Goal: Task Accomplishment & Management: Manage account settings

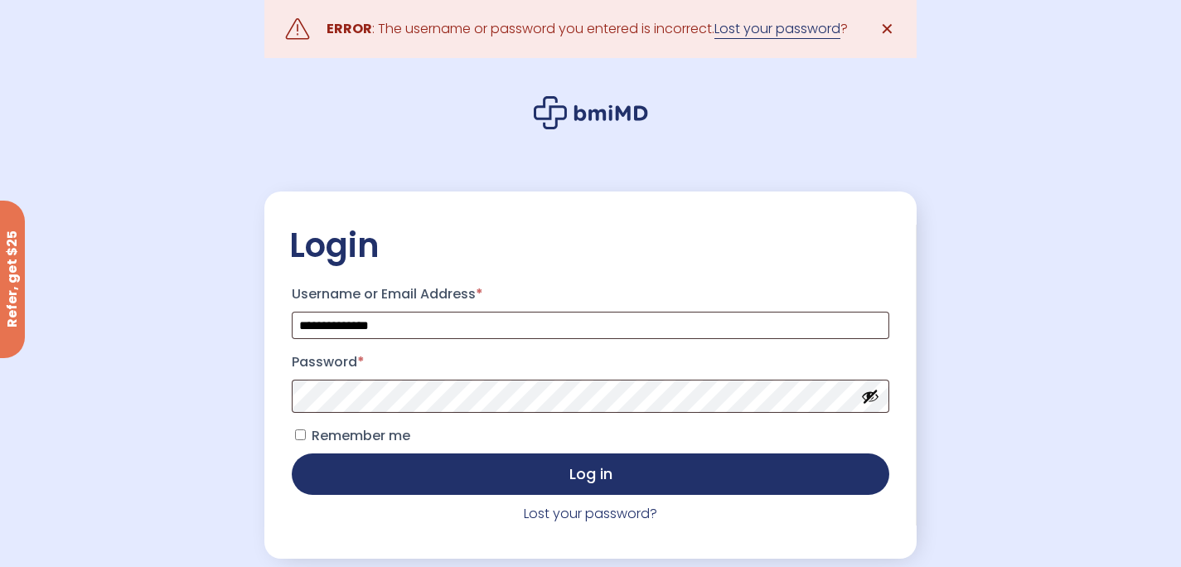
click at [817, 27] on link "Lost your password" at bounding box center [778, 29] width 126 height 20
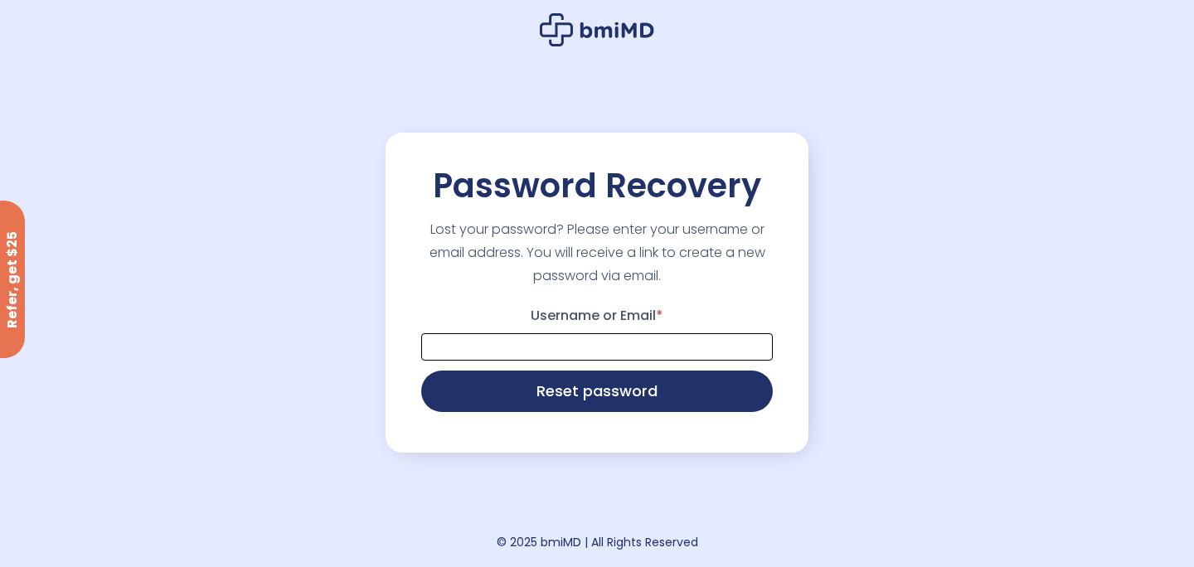
click at [624, 346] on input "Username or Email *" at bounding box center [596, 346] width 351 height 27
type input "**********"
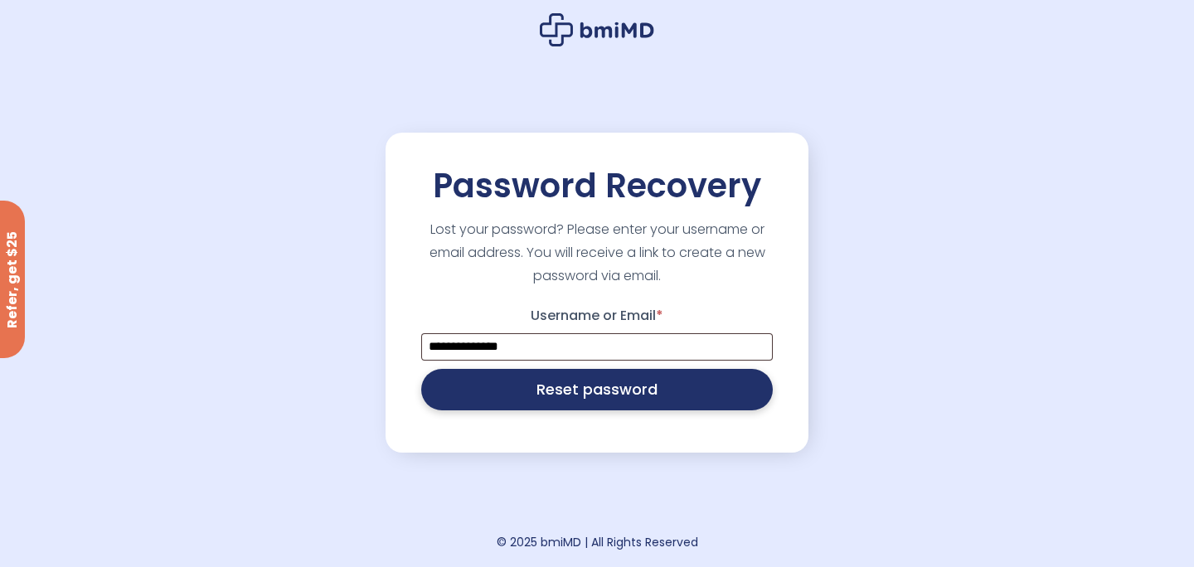
click at [613, 392] on button "Reset password" at bounding box center [596, 389] width 351 height 41
